Goal: Task Accomplishment & Management: Use online tool/utility

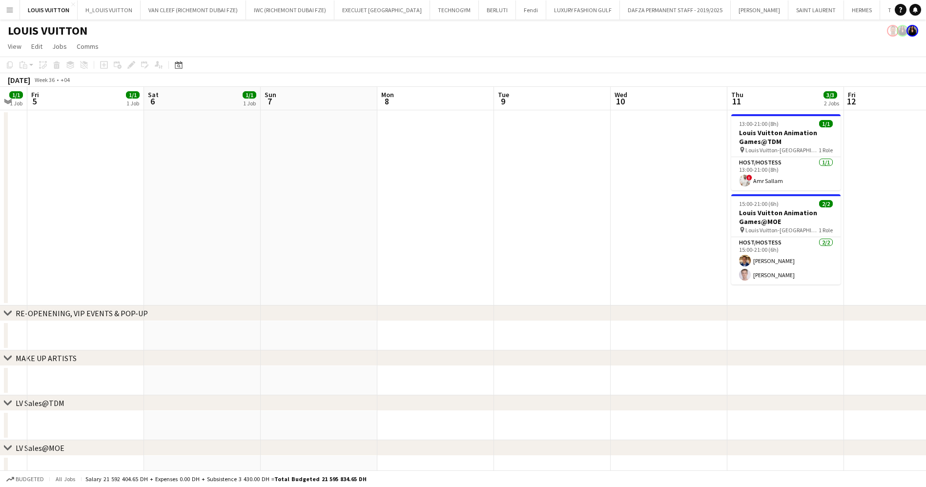
drag, startPoint x: 405, startPoint y: 220, endPoint x: 522, endPoint y: 227, distance: 117.9
click at [522, 227] on app-calendar-viewport "Wed 3 Thu 4 1/1 1 Job Fri 5 1/1 1 Job Sat 6 1/1 1 Job Sun 7 Mon 8 Tue 9 Wed 10 …" at bounding box center [463, 456] width 926 height 739
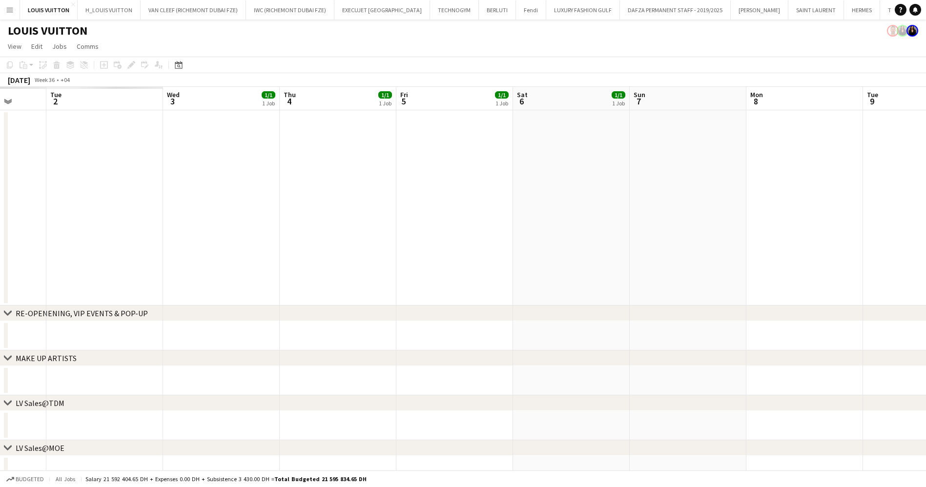
drag, startPoint x: 294, startPoint y: 218, endPoint x: 657, endPoint y: 253, distance: 365.0
click at [657, 253] on app-calendar-viewport "Sun 31 Mon 1 Tue 2 Wed 3 1/1 1 Job Thu 4 1/1 1 Job Fri 5 1/1 1 Job Sat 6 1/1 1 …" at bounding box center [463, 456] width 926 height 739
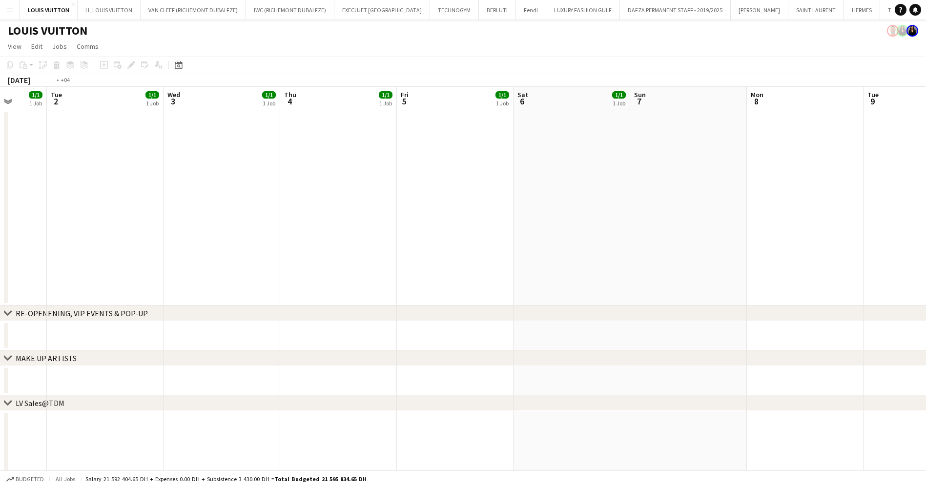
drag, startPoint x: 600, startPoint y: 228, endPoint x: 675, endPoint y: 231, distance: 74.8
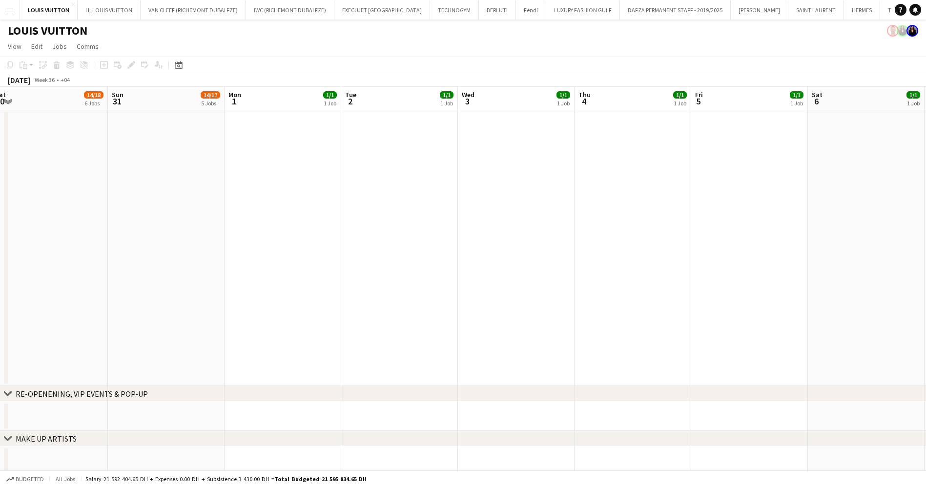
drag, startPoint x: 339, startPoint y: 205, endPoint x: 725, endPoint y: 217, distance: 386.5
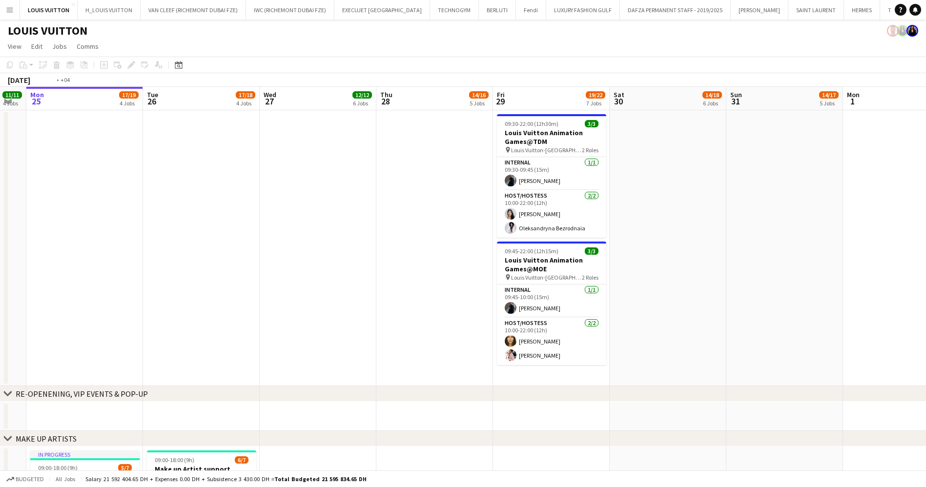
drag, startPoint x: 185, startPoint y: 237, endPoint x: 381, endPoint y: 228, distance: 196.5
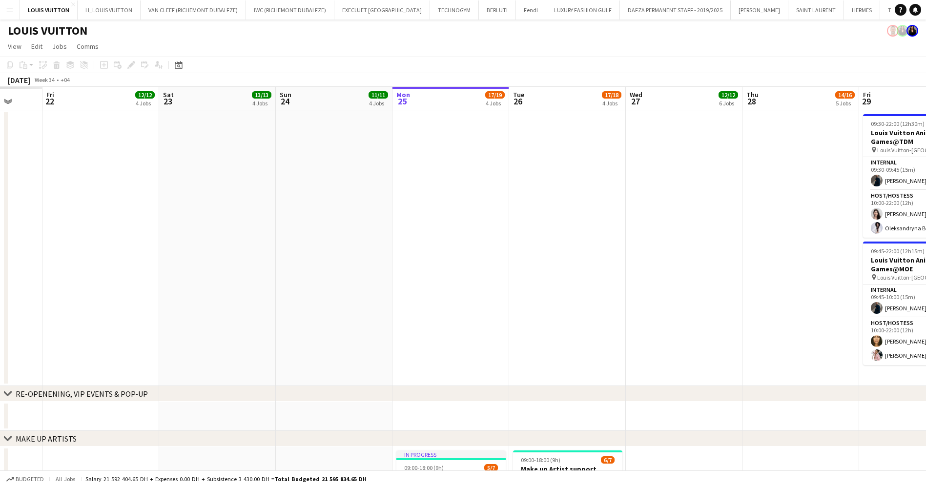
drag, startPoint x: 543, startPoint y: 224, endPoint x: 569, endPoint y: 225, distance: 26.4
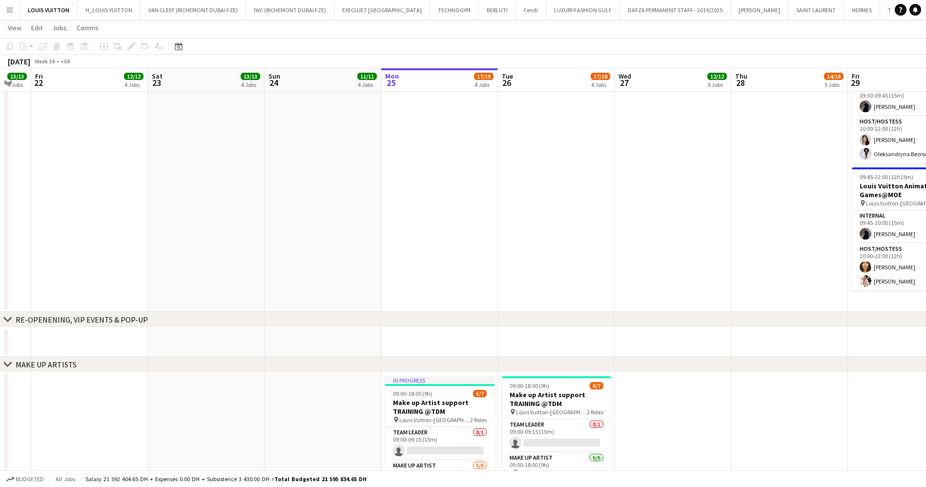
scroll to position [0, 303]
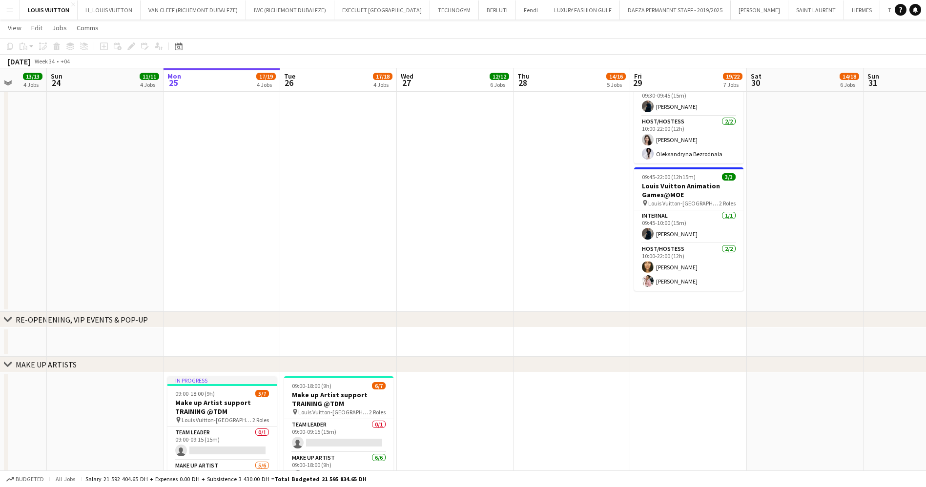
drag, startPoint x: 401, startPoint y: 218, endPoint x: 377, endPoint y: 220, distance: 24.1
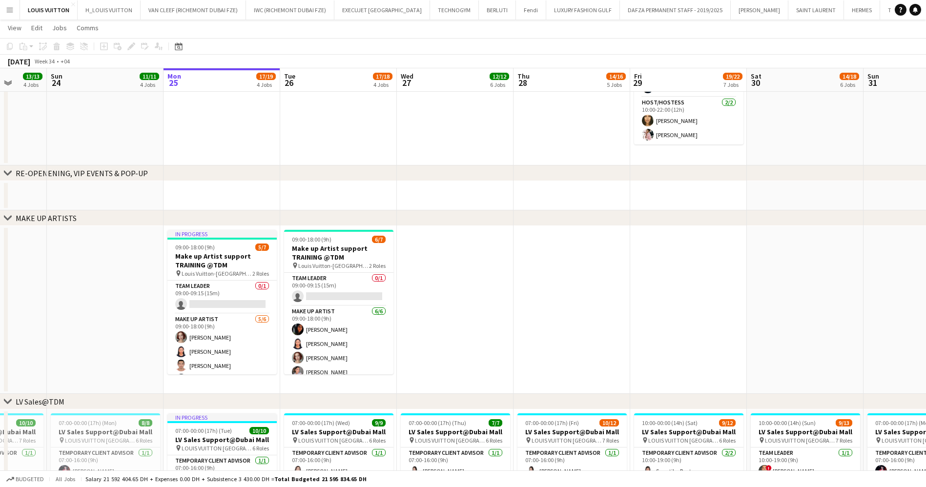
scroll to position [0, 353]
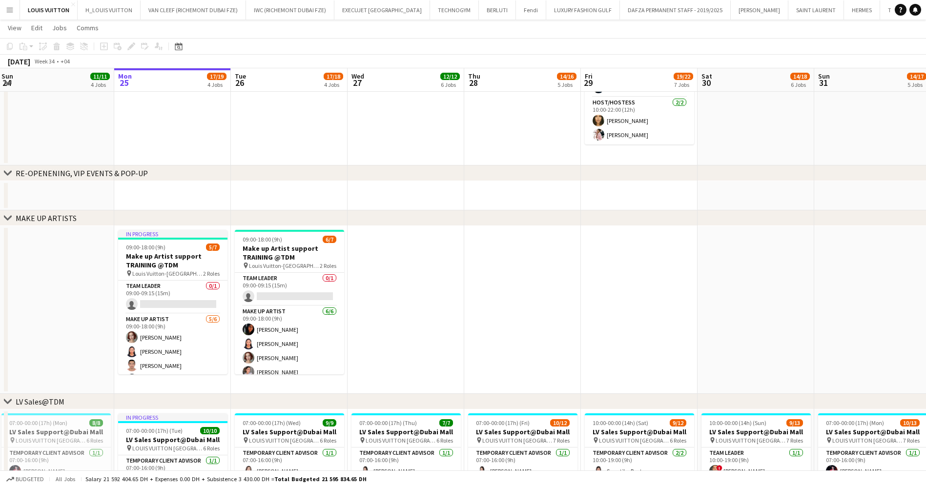
drag, startPoint x: 504, startPoint y: 270, endPoint x: 417, endPoint y: 275, distance: 87.5
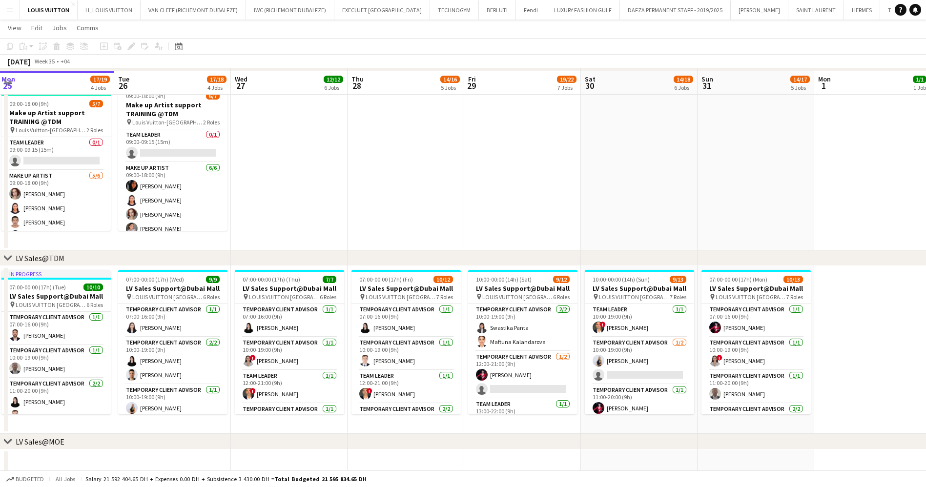
scroll to position [366, 0]
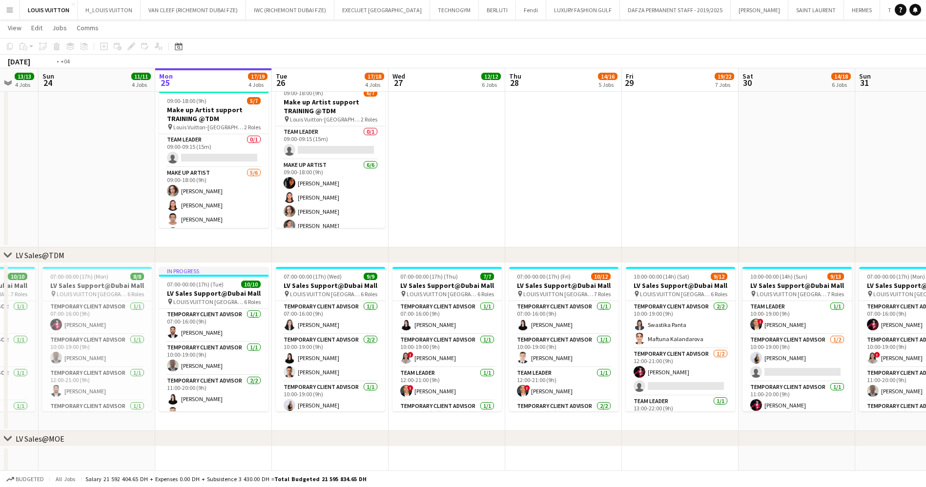
drag, startPoint x: 299, startPoint y: 168, endPoint x: 457, endPoint y: 167, distance: 157.7
click at [457, 167] on app-calendar-viewport "Fri 22 12/12 4 Jobs Sat 23 13/13 4 Jobs Sun 24 11/11 4 Jobs Mon 25 17/19 4 Jobs…" at bounding box center [463, 396] width 926 height 1449
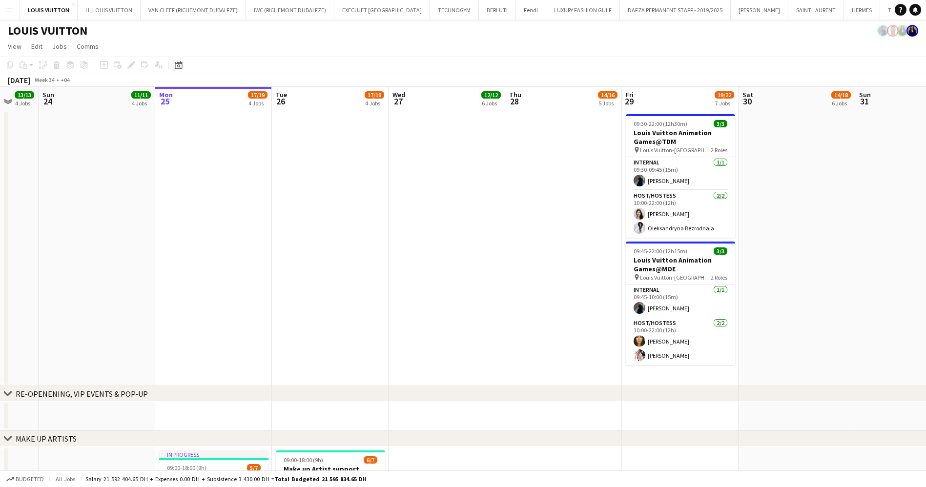
scroll to position [146, 0]
